Goal: Task Accomplishment & Management: Complete application form

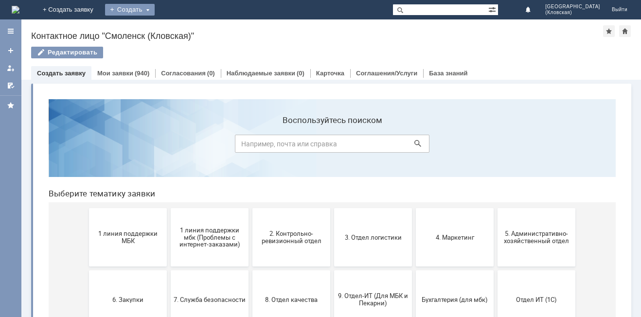
click at [155, 4] on div "Создать" at bounding box center [130, 10] width 50 height 12
click at [181, 35] on link "Заявка" at bounding box center [144, 29] width 74 height 12
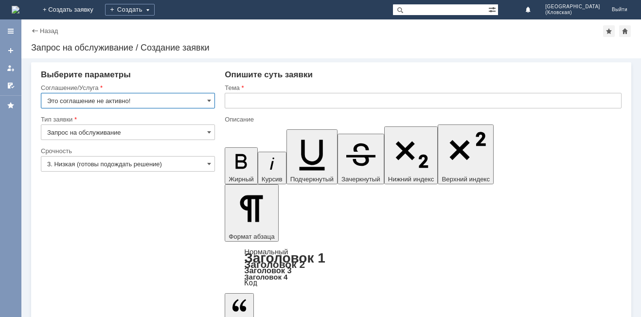
click at [189, 100] on input "Это соглашение не активно!" at bounding box center [128, 101] width 174 height 16
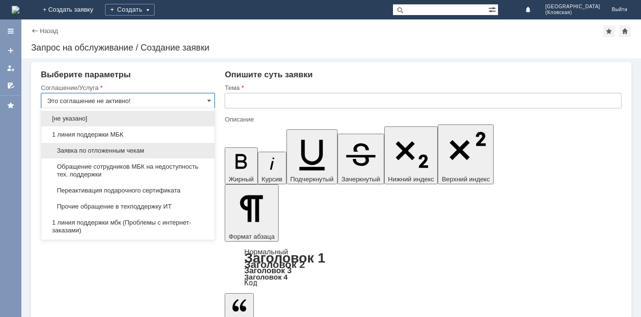
click at [139, 148] on span "Заявка по отложенным чекам" at bounding box center [127, 151] width 161 height 8
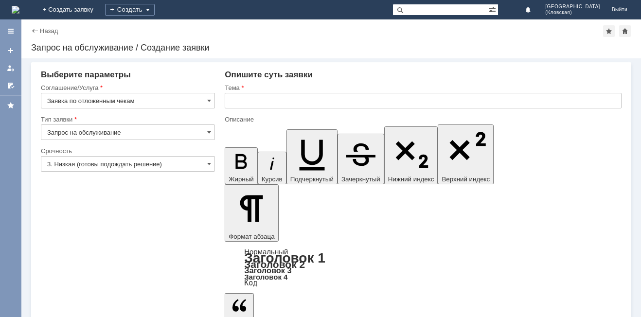
type input "Заявка по отложенным чекам"
click at [156, 130] on input "Запрос на обслуживание" at bounding box center [128, 132] width 174 height 16
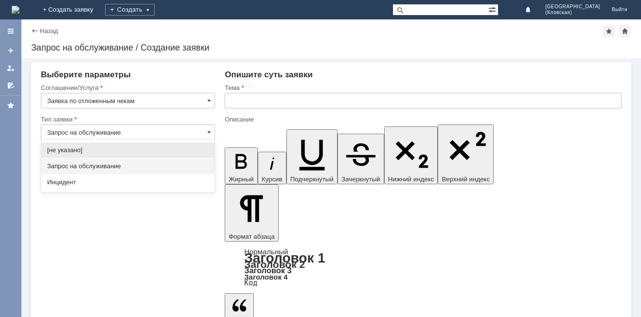
click at [156, 132] on input "Запрос на обслуживание" at bounding box center [128, 132] width 174 height 16
click at [206, 133] on div "Запрос на обслуживание" at bounding box center [128, 132] width 174 height 16
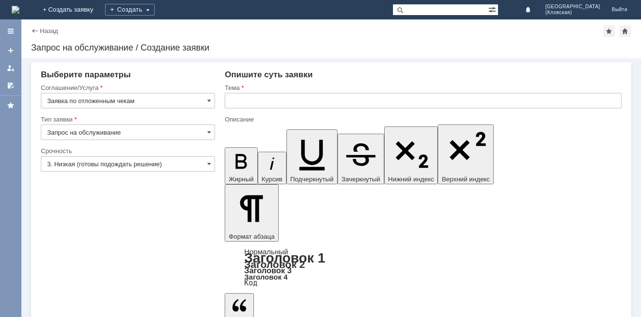
type input "Запрос на обслуживание"
click at [153, 166] on input "3. Низкая (готовы подождать решение)" at bounding box center [128, 164] width 174 height 16
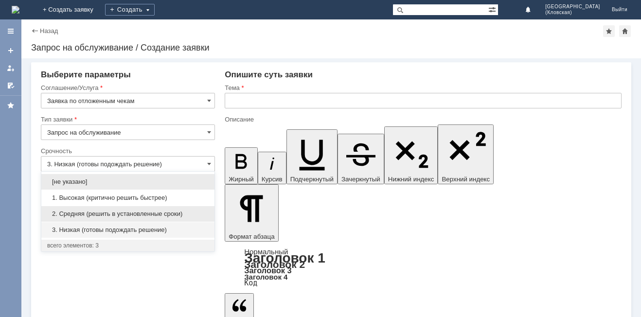
click at [117, 218] on div "2. Средняя (решить в установленные сроки)" at bounding box center [127, 214] width 173 height 16
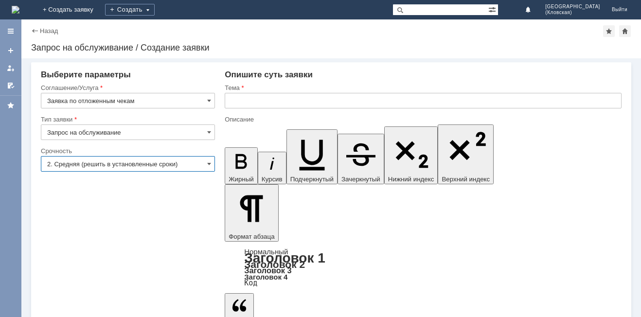
type input "2. Средняя (решить в установленные сроки)"
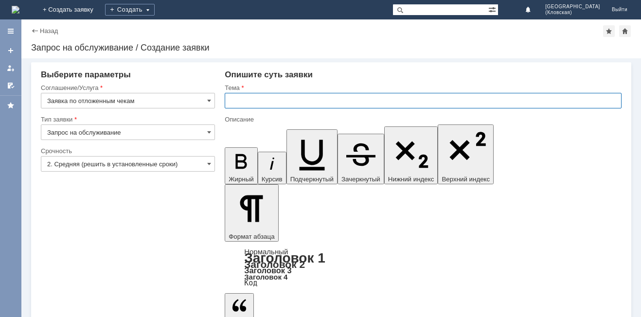
click at [321, 104] on input "text" at bounding box center [423, 101] width 397 height 16
type input "отложенные [DATE]"
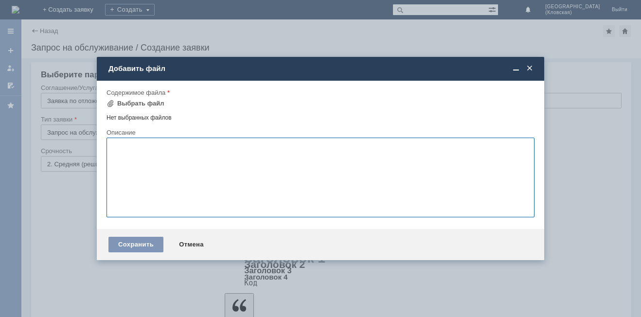
click at [184, 161] on textarea at bounding box center [320, 178] width 428 height 80
type textarea "просьба удалить отложенные чеки за [DATE]"
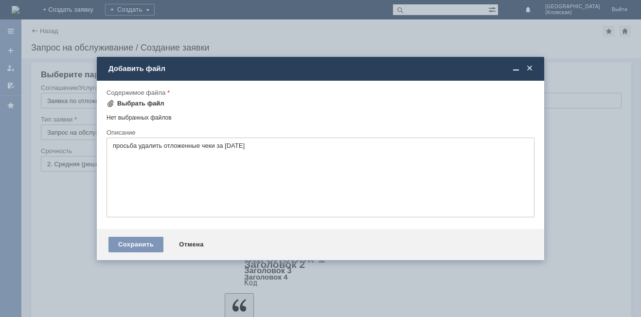
click at [153, 104] on div "Выбрать файл" at bounding box center [140, 104] width 47 height 8
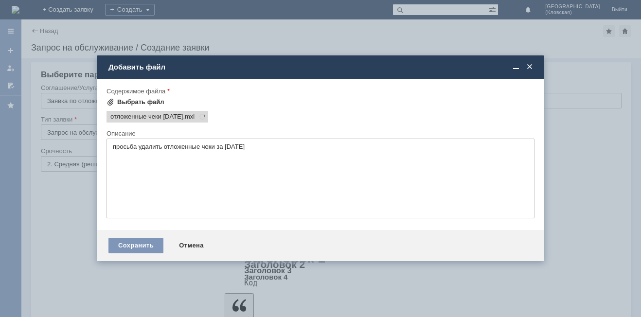
click at [139, 119] on span "отложенные чеки [DATE]" at bounding box center [146, 117] width 72 height 8
click at [130, 243] on div "Сохранить" at bounding box center [135, 246] width 55 height 16
